Goal: Book appointment/travel/reservation

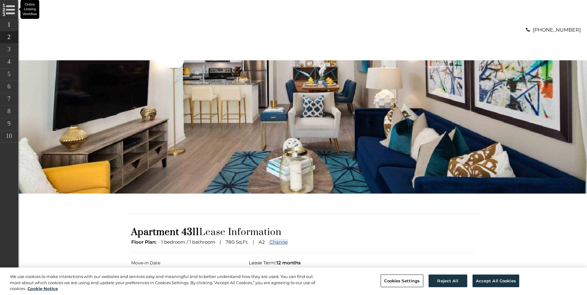
click at [165, 268] on input "*********" at bounding box center [165, 272] width 68 height 9
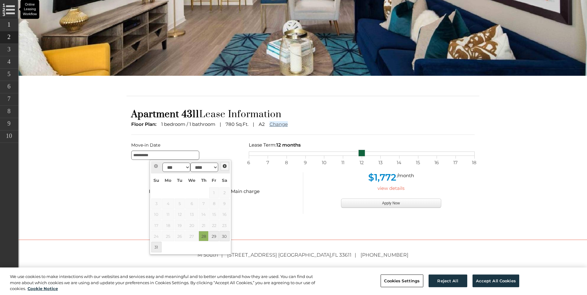
click at [225, 166] on span "Next" at bounding box center [224, 166] width 5 height 5
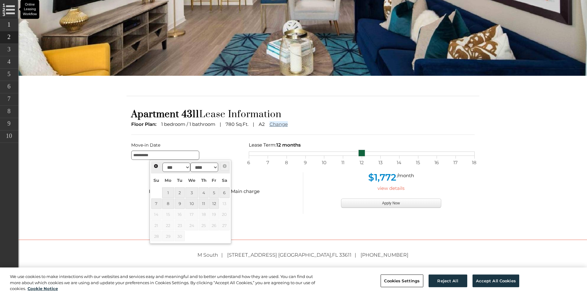
type input "**********"
click at [225, 166] on span "Next" at bounding box center [224, 166] width 5 height 5
click at [225, 164] on span "Next" at bounding box center [224, 166] width 5 height 5
click at [225, 163] on link "Next" at bounding box center [225, 166] width 8 height 8
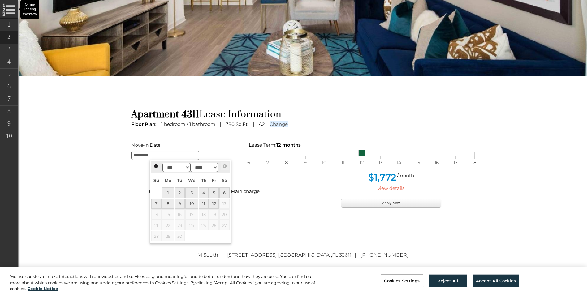
click at [225, 163] on link "Next" at bounding box center [225, 166] width 8 height 8
drag, startPoint x: 225, startPoint y: 163, endPoint x: 345, endPoint y: 107, distance: 131.7
click at [345, 107] on div "Apartment 4311 Lease Information Floor Plan: 1 bedroom / 1 bathroom 780 Sq.Ft. …" at bounding box center [302, 161] width 353 height 118
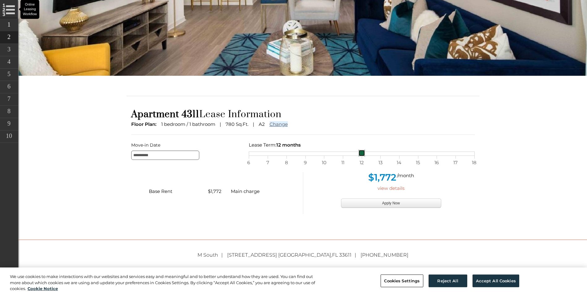
click at [357, 153] on div "6 7 8 9 10 11 12 13 14 15 16 17 18" at bounding box center [362, 154] width 226 height 4
drag, startPoint x: 362, startPoint y: 154, endPoint x: 507, endPoint y: 156, distance: 144.4
click at [507, 156] on body "Skip Navigation Call us : (813) 570-8014 Online Leasing Workflow Online Leasing…" at bounding box center [303, 29] width 568 height 295
drag, startPoint x: 473, startPoint y: 155, endPoint x: 321, endPoint y: 165, distance: 152.2
click at [321, 156] on div "6 7 8 9 10 11 12 13 14 15 16 17 18" at bounding box center [362, 154] width 226 height 4
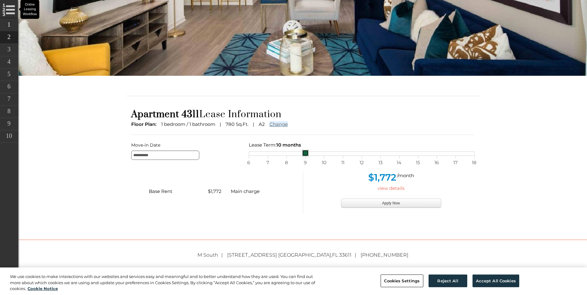
drag, startPoint x: 324, startPoint y: 154, endPoint x: 295, endPoint y: 157, distance: 29.9
click at [295, 157] on div "**********" at bounding box center [302, 150] width 353 height 19
drag, startPoint x: 286, startPoint y: 152, endPoint x: 269, endPoint y: 155, distance: 17.2
click at [283, 155] on link at bounding box center [286, 153] width 7 height 7
drag, startPoint x: 268, startPoint y: 154, endPoint x: 392, endPoint y: 153, distance: 123.4
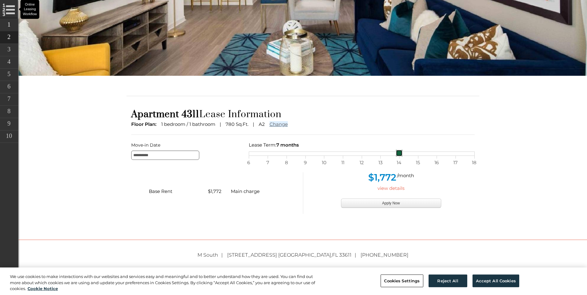
click at [392, 153] on div "6 7 8 9 10 11 12 13 14 15 16 17 18" at bounding box center [362, 154] width 226 height 4
drag, startPoint x: 398, startPoint y: 152, endPoint x: 477, endPoint y: 152, distance: 79.2
click at [459, 152] on link at bounding box center [455, 153] width 7 height 7
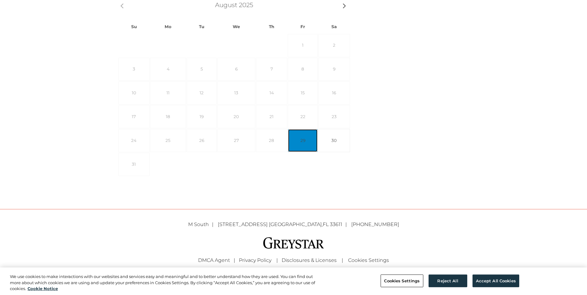
click at [300, 142] on link "29" at bounding box center [303, 140] width 30 height 23
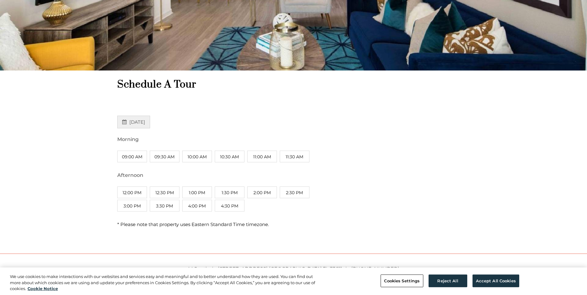
scroll to position [160, 0]
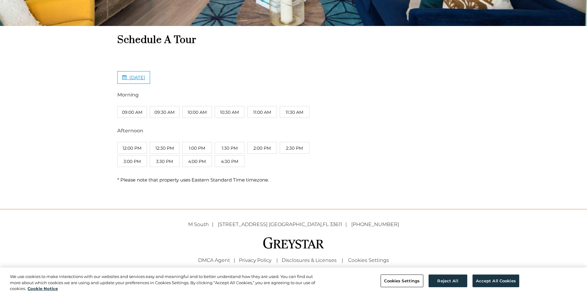
click at [142, 79] on span "[DATE]" at bounding box center [137, 78] width 16 height 6
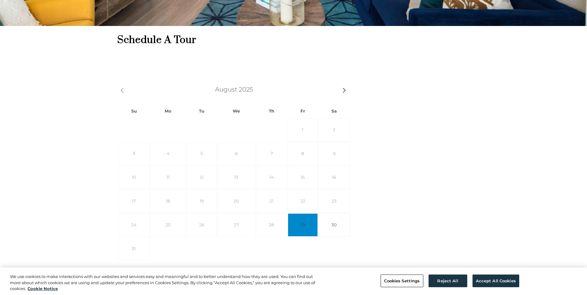
click at [268, 221] on span "28" at bounding box center [271, 224] width 31 height 23
drag, startPoint x: 268, startPoint y: 221, endPoint x: 304, endPoint y: 222, distance: 36.2
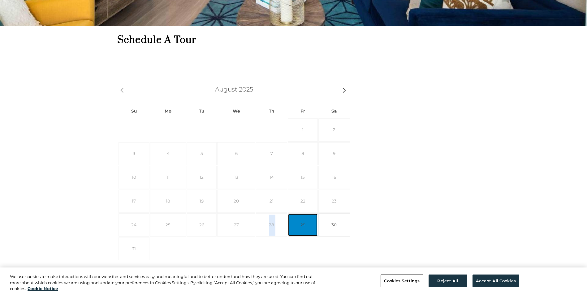
click at [304, 222] on link "29" at bounding box center [303, 224] width 30 height 23
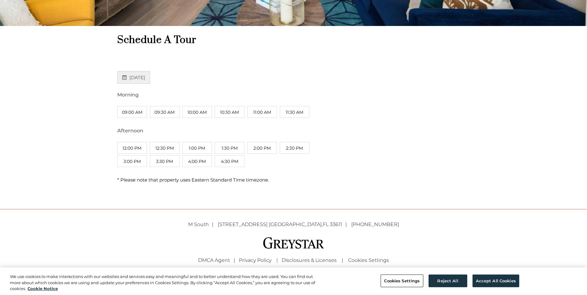
scroll to position [0, 0]
